Goal: Task Accomplishment & Management: Use online tool/utility

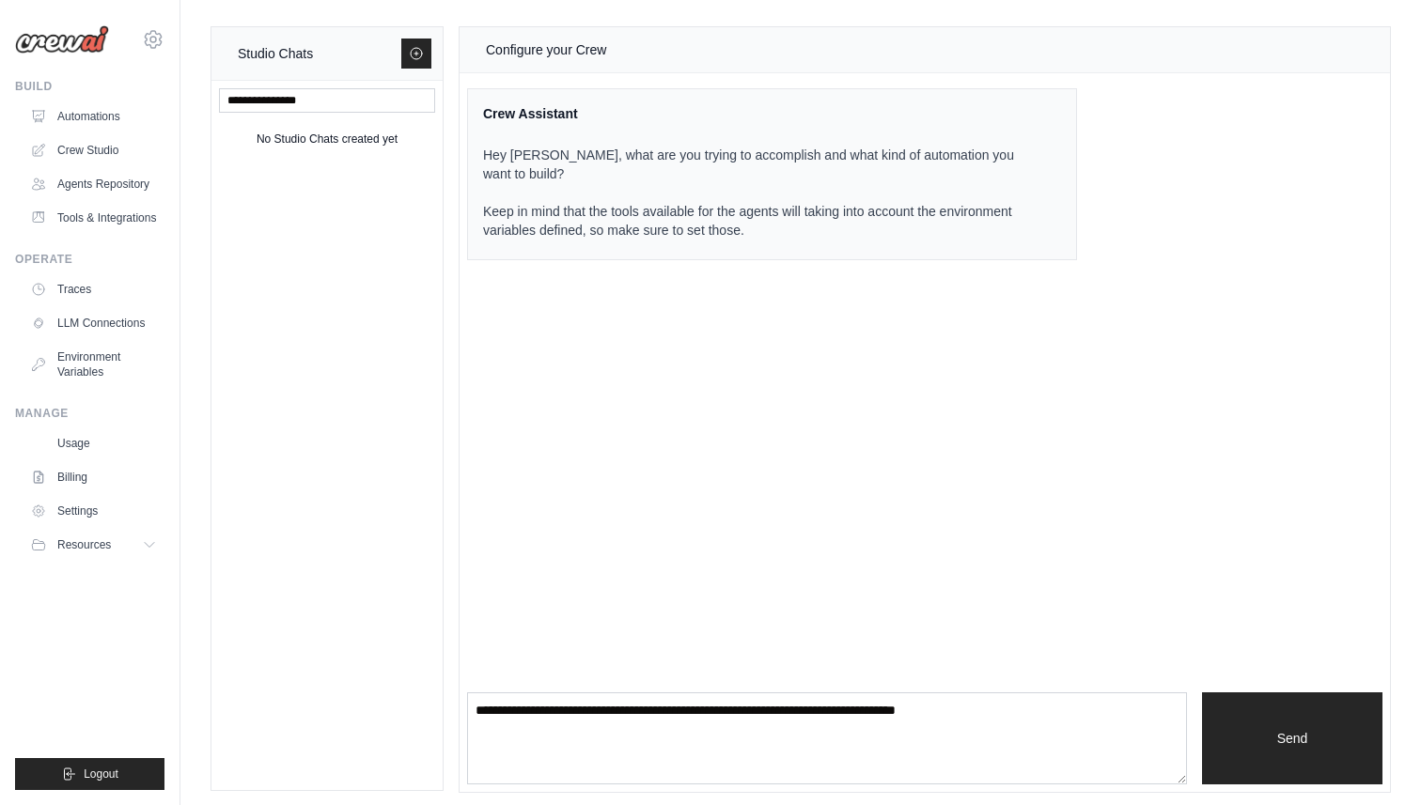
click at [67, 35] on img at bounding box center [62, 39] width 94 height 28
click at [85, 117] on link "Automations" at bounding box center [95, 116] width 142 height 30
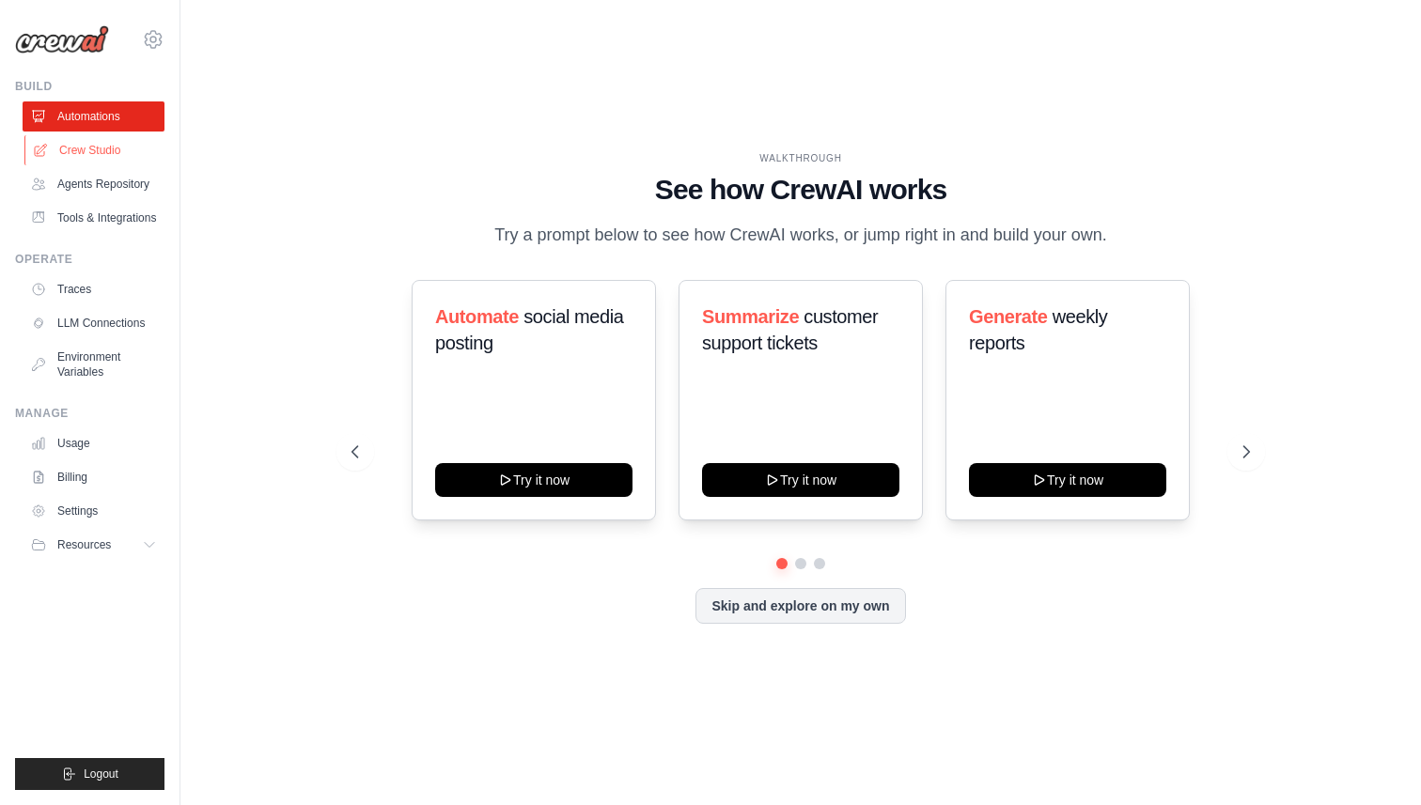
click at [99, 152] on link "Crew Studio" at bounding box center [95, 150] width 142 height 30
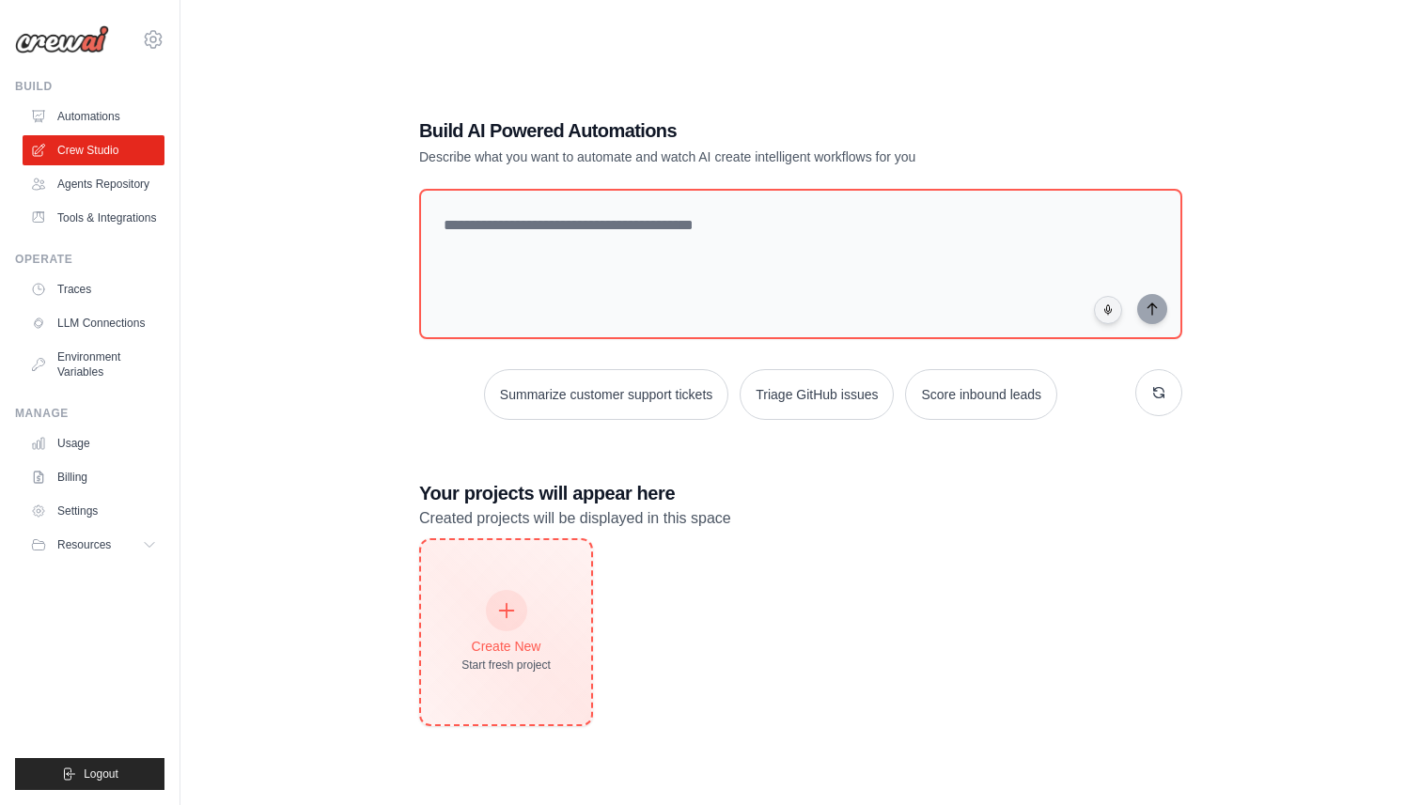
click at [537, 582] on div "Create New Start fresh project" at bounding box center [506, 632] width 170 height 184
